Goal: Find specific page/section: Find specific page/section

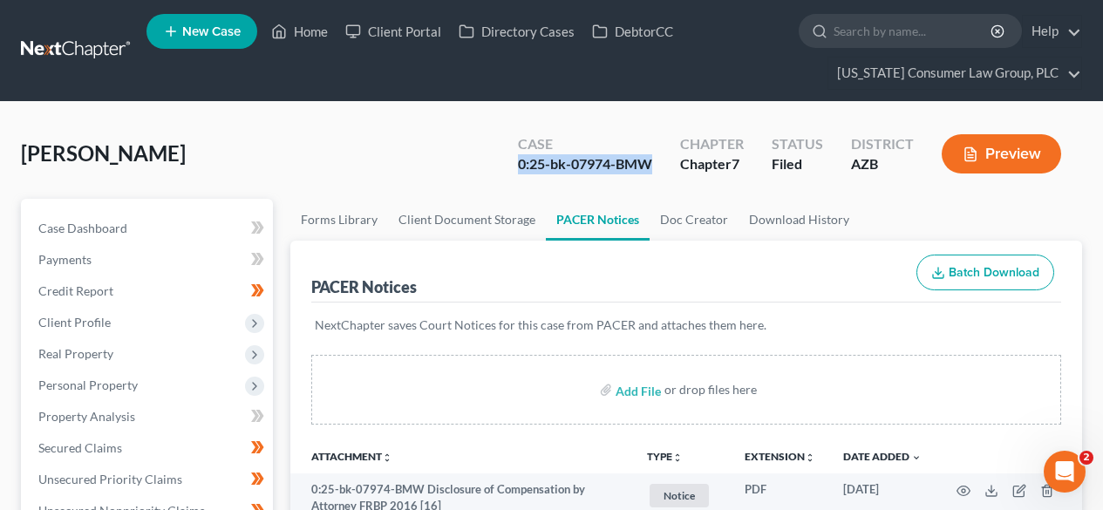
click at [49, 44] on link at bounding box center [77, 50] width 112 height 31
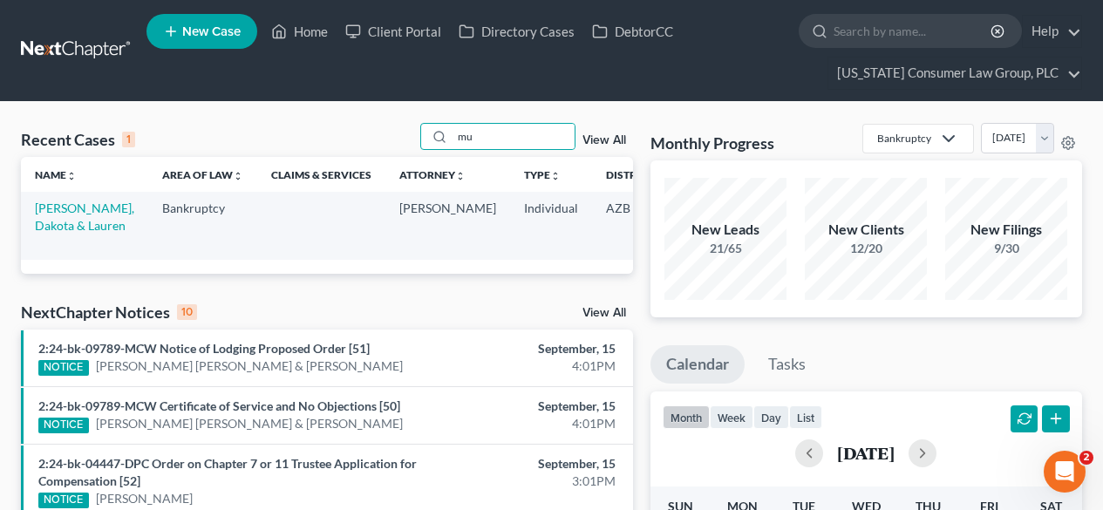
type input "m"
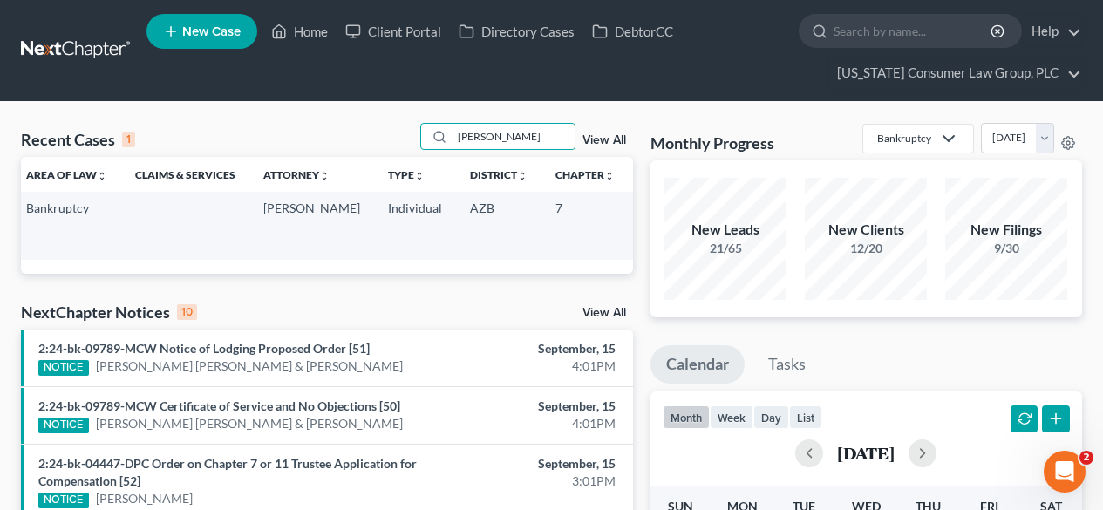
type input "[PERSON_NAME]"
drag, startPoint x: 594, startPoint y: 224, endPoint x: 562, endPoint y: 232, distance: 33.2
click at [628, 232] on td "2:25-bk-05744-EPB" at bounding box center [670, 225] width 84 height 67
copy td "05744"
